Goal: Find specific page/section

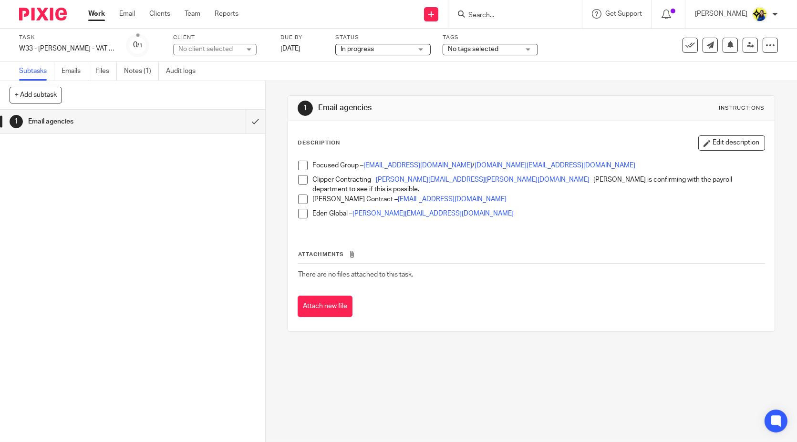
click at [539, 14] on input "Search" at bounding box center [510, 15] width 86 height 9
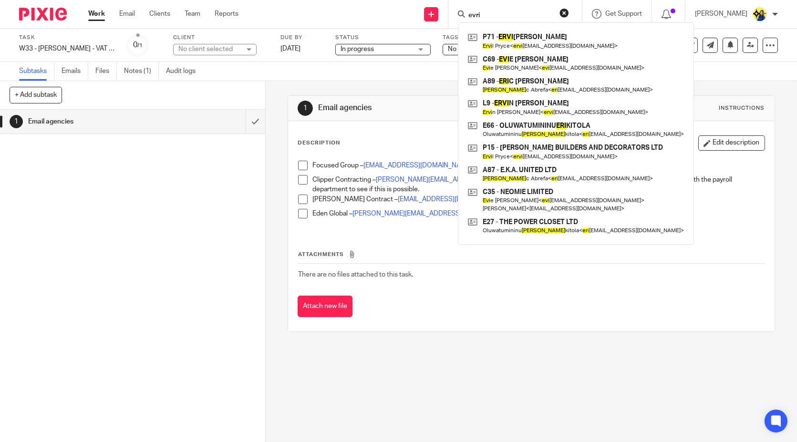
type input "evri"
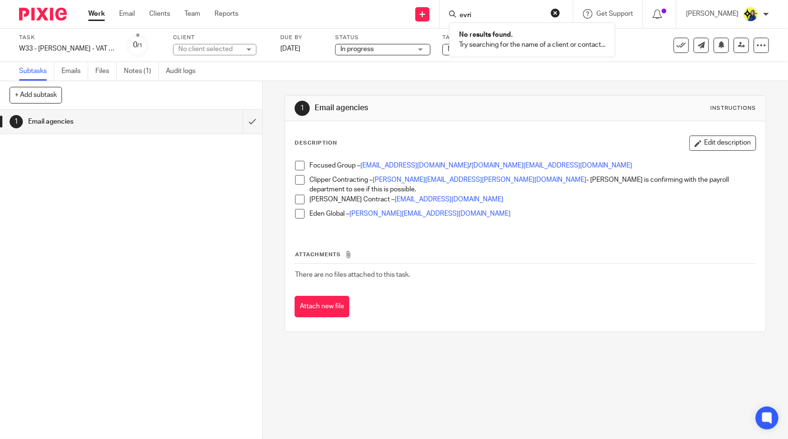
drag, startPoint x: 539, startPoint y: 12, endPoint x: 417, endPoint y: 24, distance: 122.7
click at [417, 24] on div "Send new email Create task Add client Request signature evri No results found. …" at bounding box center [521, 14] width 536 height 28
type input "l9"
click at [539, 37] on link at bounding box center [537, 41] width 161 height 22
